Goal: Go to known website: Go to known website

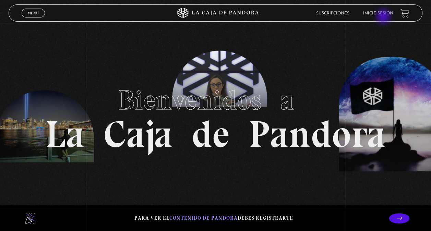
click at [384, 17] on li "Inicie sesión" at bounding box center [378, 13] width 30 height 11
click at [383, 15] on link "Inicie sesión" at bounding box center [378, 13] width 30 height 4
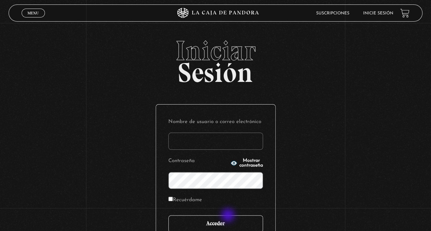
type input "floresa14"
click at [226, 215] on input "Acceder" at bounding box center [215, 223] width 95 height 17
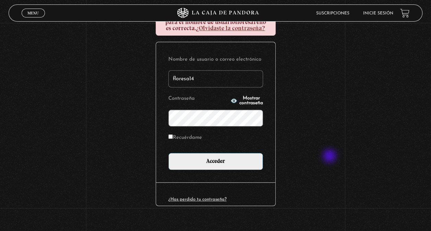
scroll to position [102, 0]
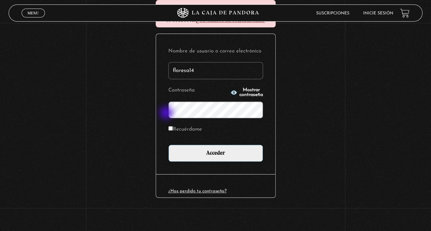
click at [164, 113] on div "Nombre de usuario o correo electrónico floresa14 Contraseña Mostrar contraseña …" at bounding box center [215, 104] width 119 height 140
click at [168, 145] on input "Acceder" at bounding box center [215, 153] width 95 height 17
